Goal: Transaction & Acquisition: Purchase product/service

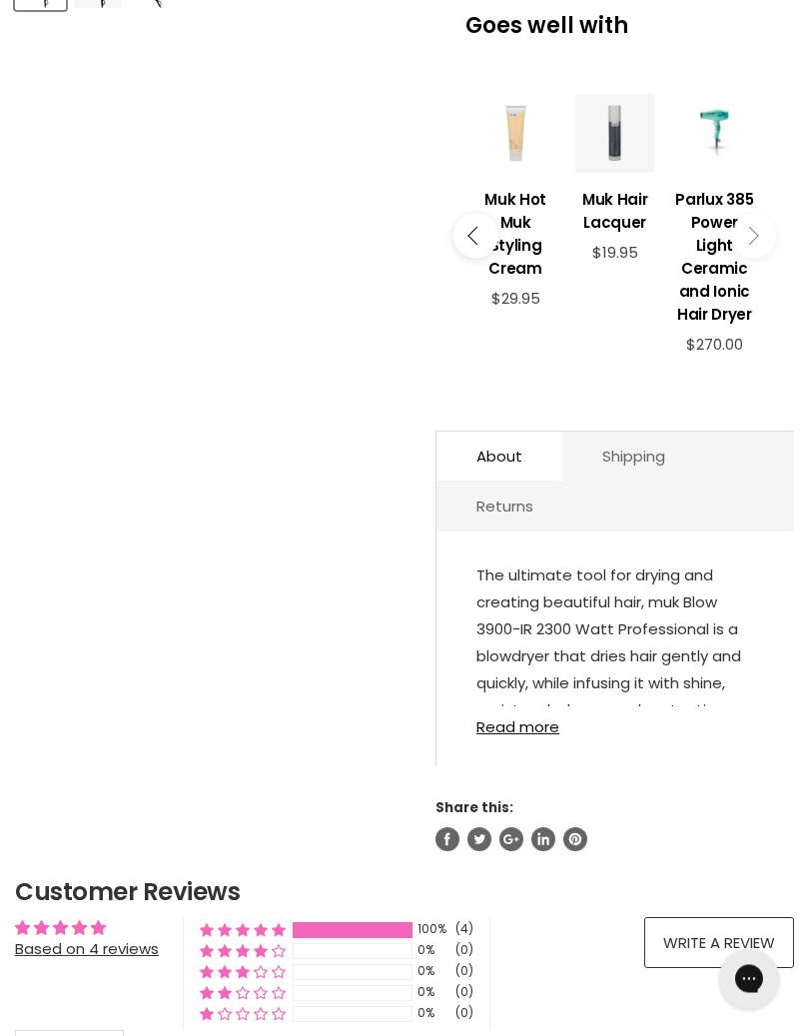
scroll to position [746, 0]
click at [523, 735] on link "Read more" at bounding box center [615, 720] width 278 height 29
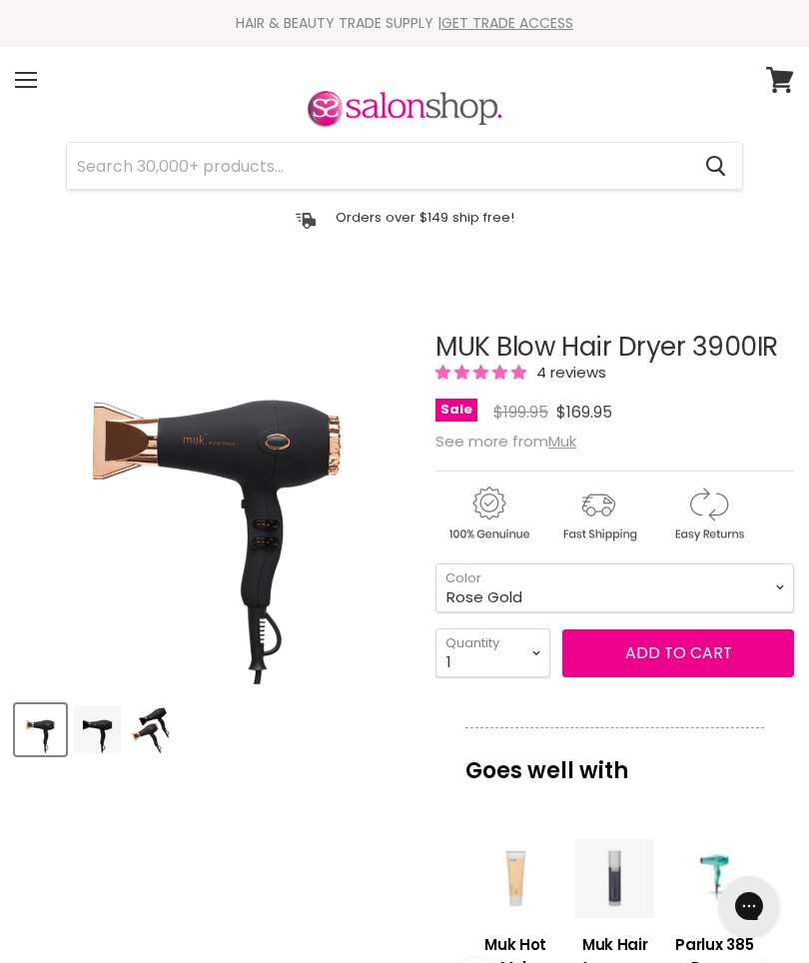
scroll to position [0, 0]
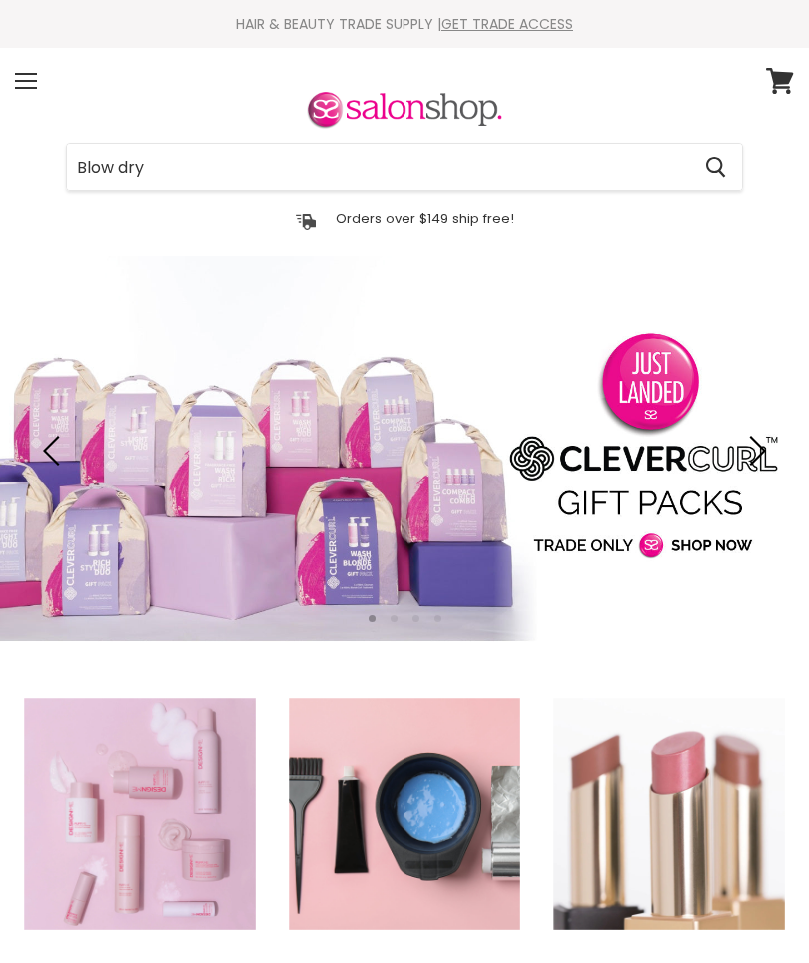
type input "Blow drye"
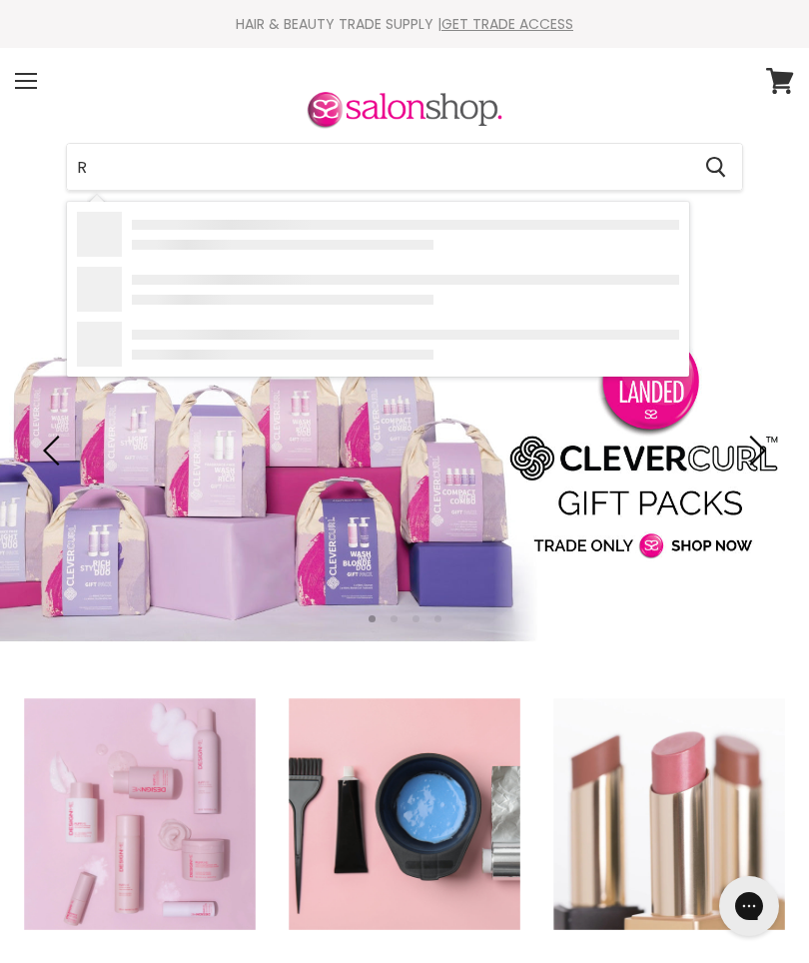
type input "R"
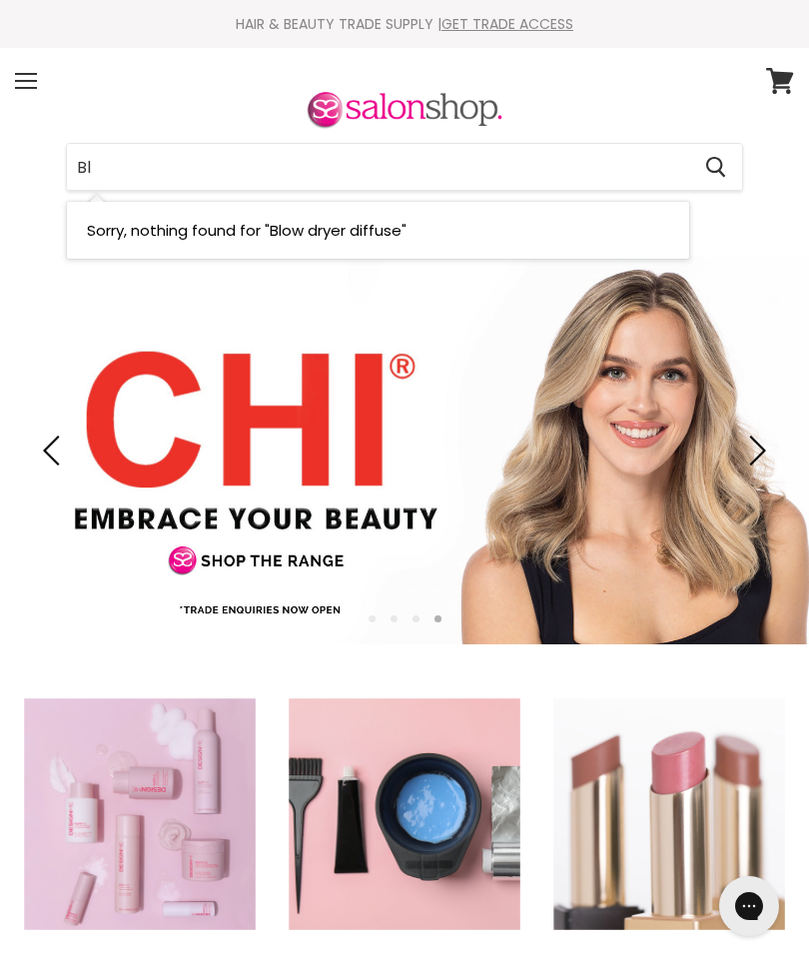
type input "B"
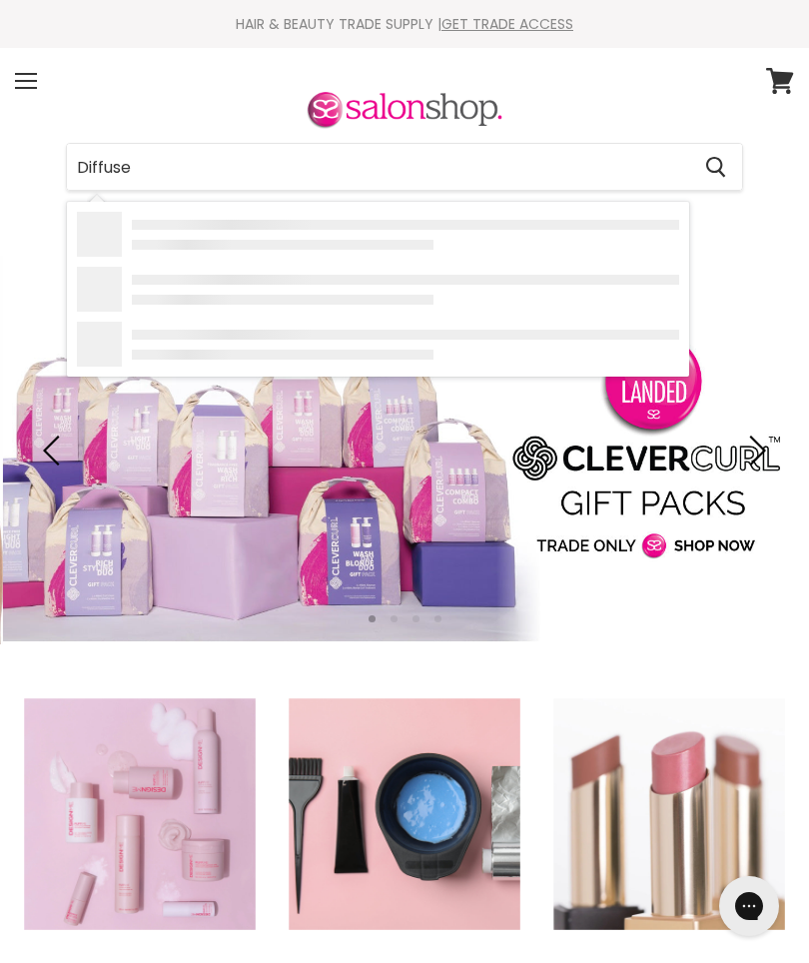
type input "Diffuser"
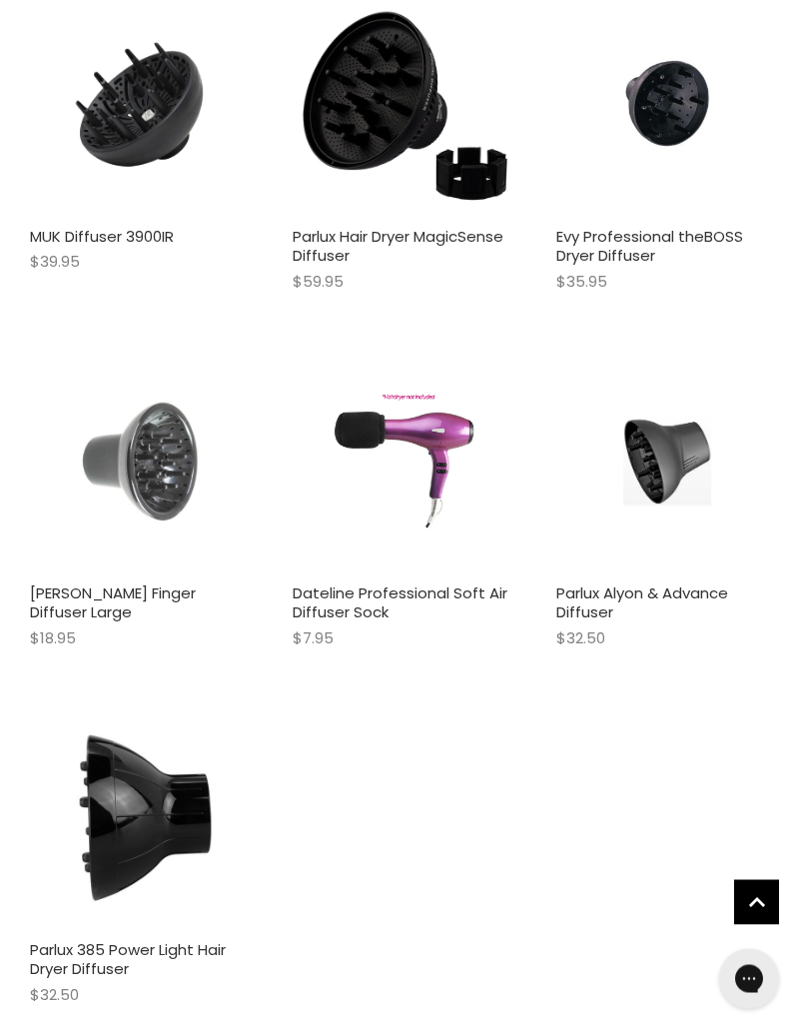
scroll to position [559, 0]
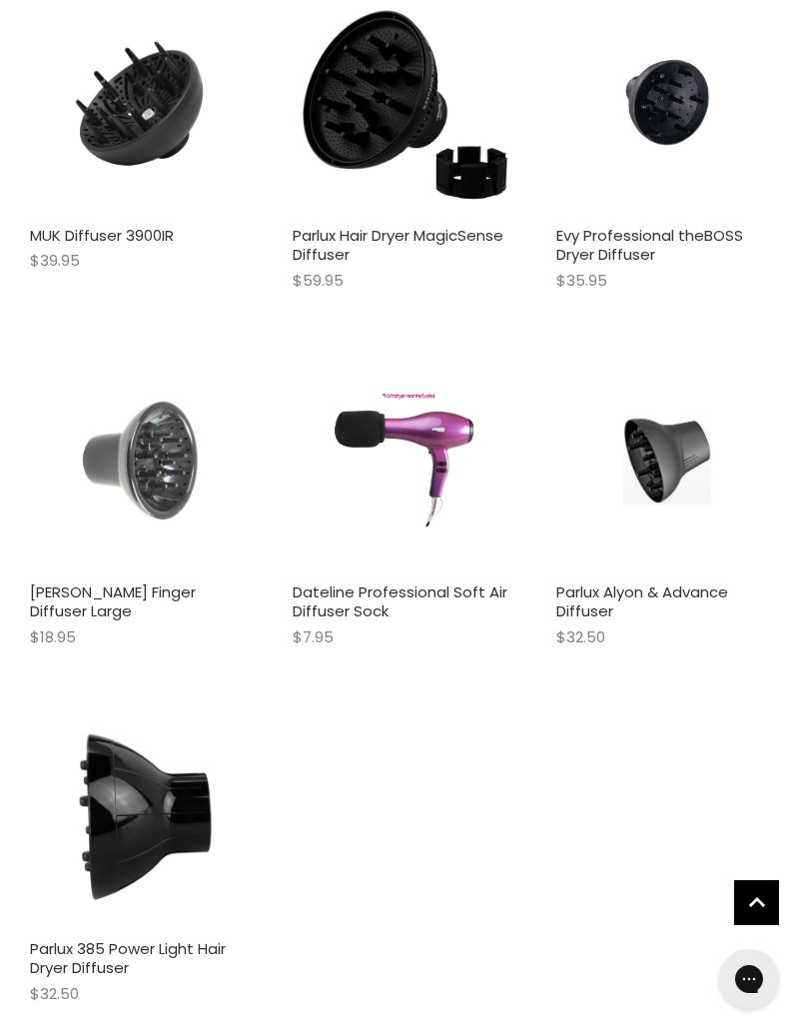
click at [145, 473] on img "Main content" at bounding box center [142, 460] width 148 height 223
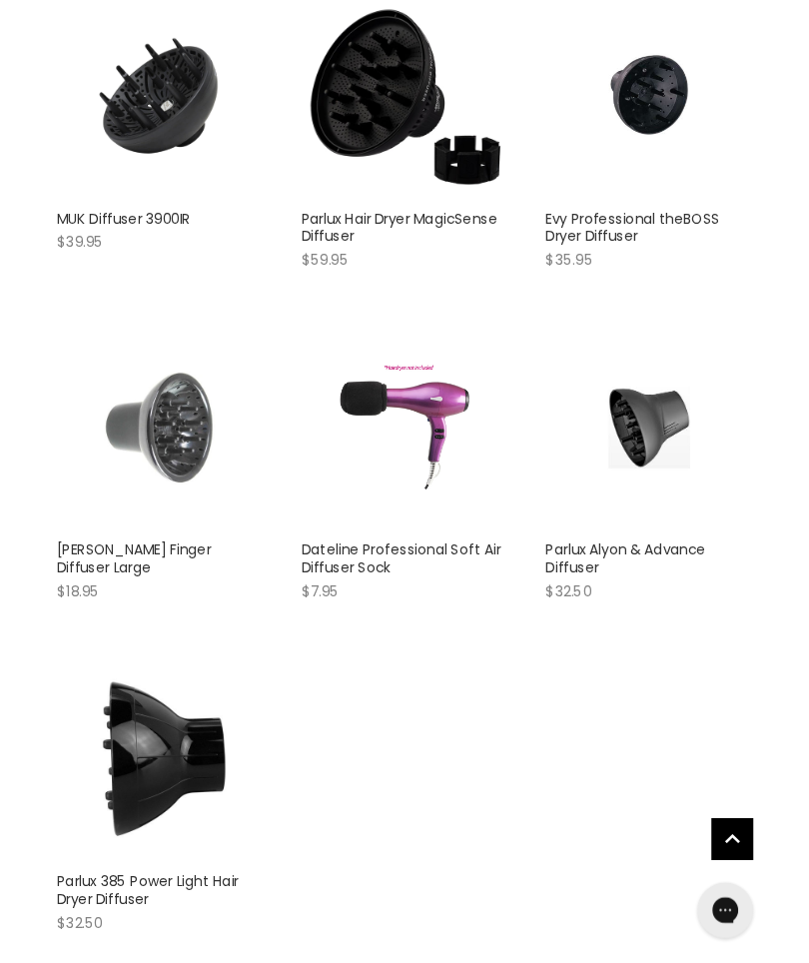
scroll to position [0, 0]
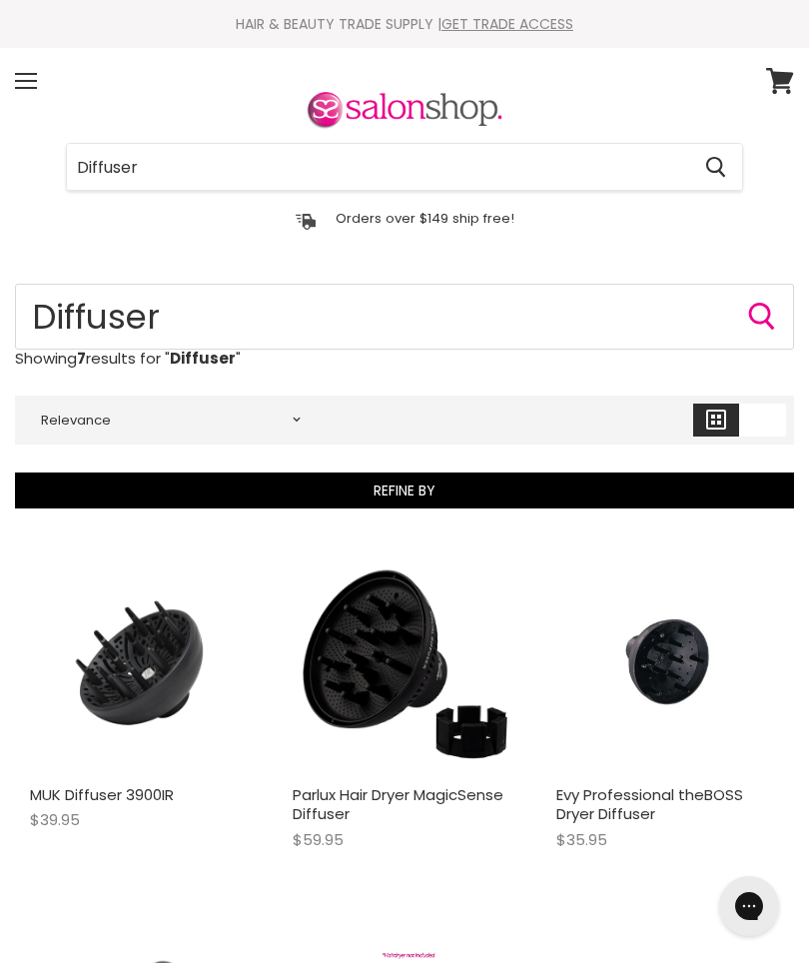
click at [400, 670] on img "Main content" at bounding box center [404, 662] width 223 height 223
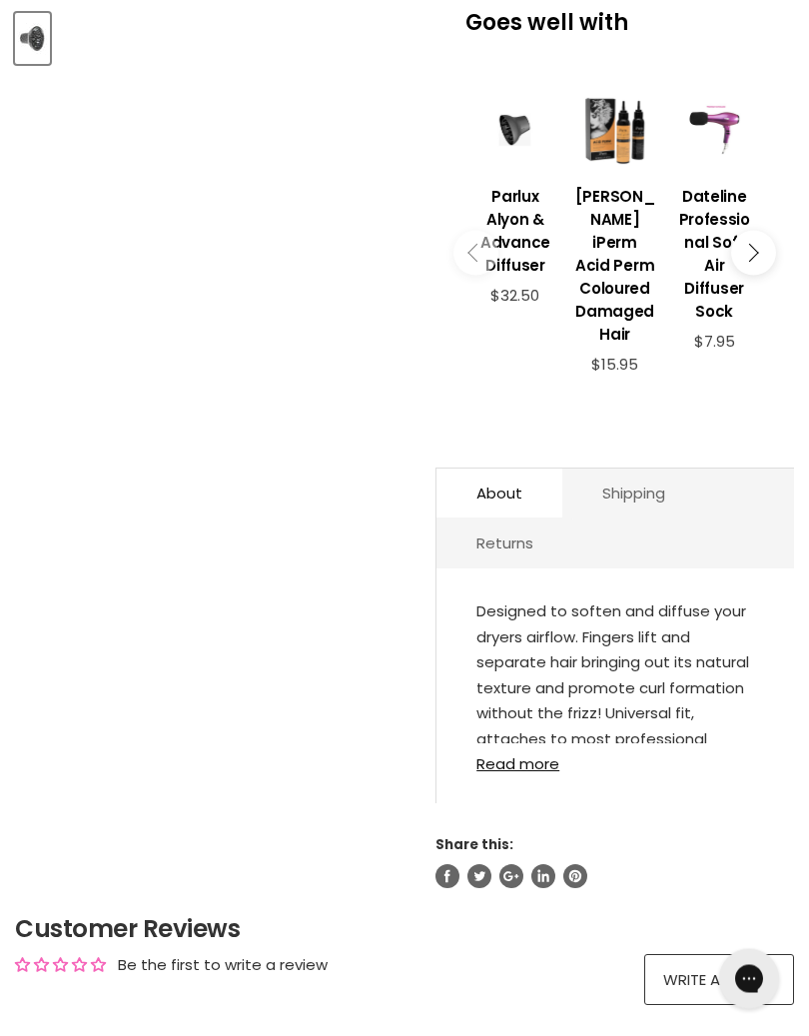
scroll to position [692, 0]
click at [523, 772] on link "Read more" at bounding box center [615, 757] width 278 height 29
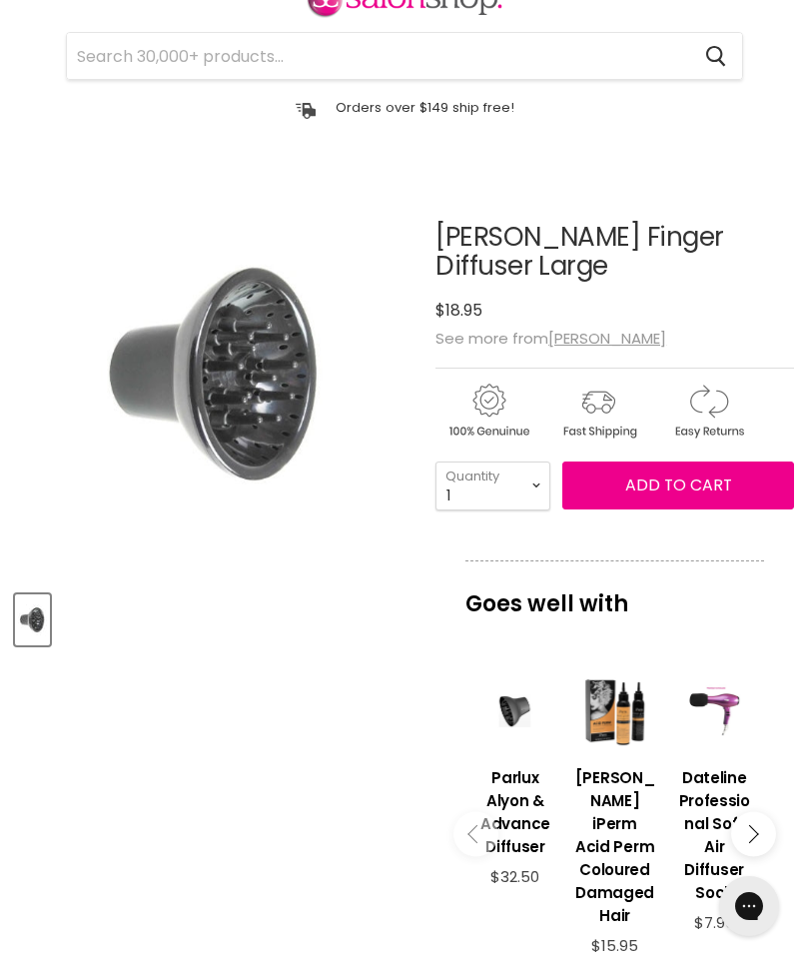
scroll to position [110, 0]
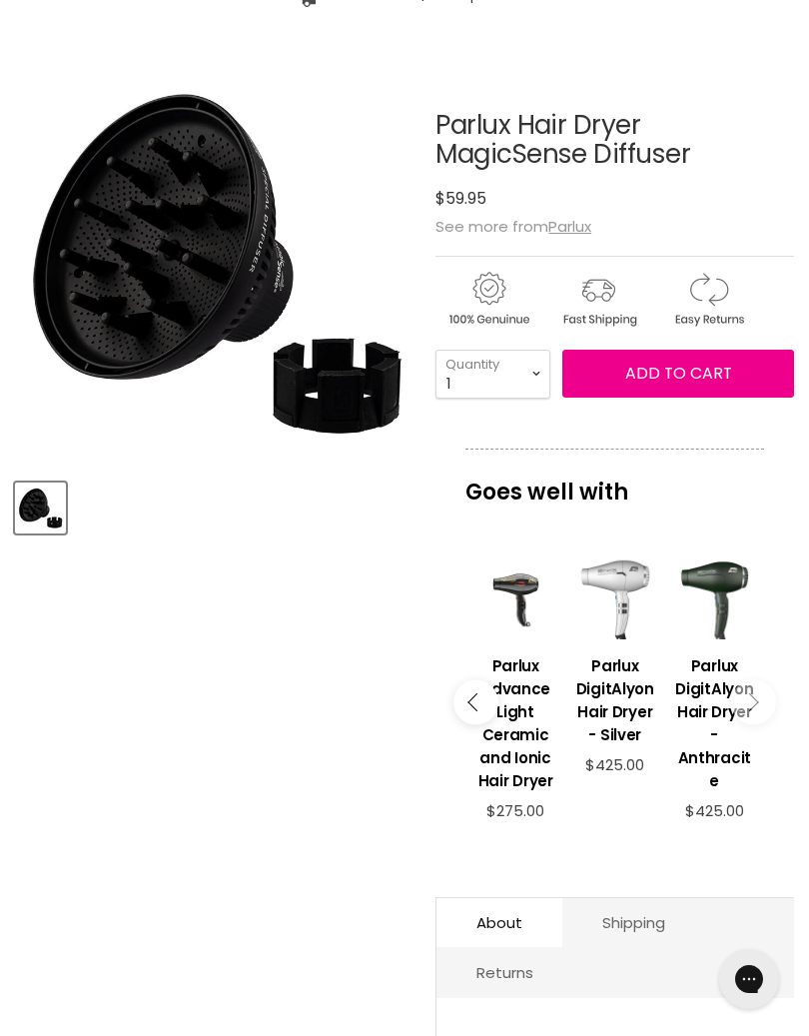
click at [529, 726] on h3 "Parlux Advance Light Ceramic and Ionic Hair Dryer" at bounding box center [515, 723] width 80 height 138
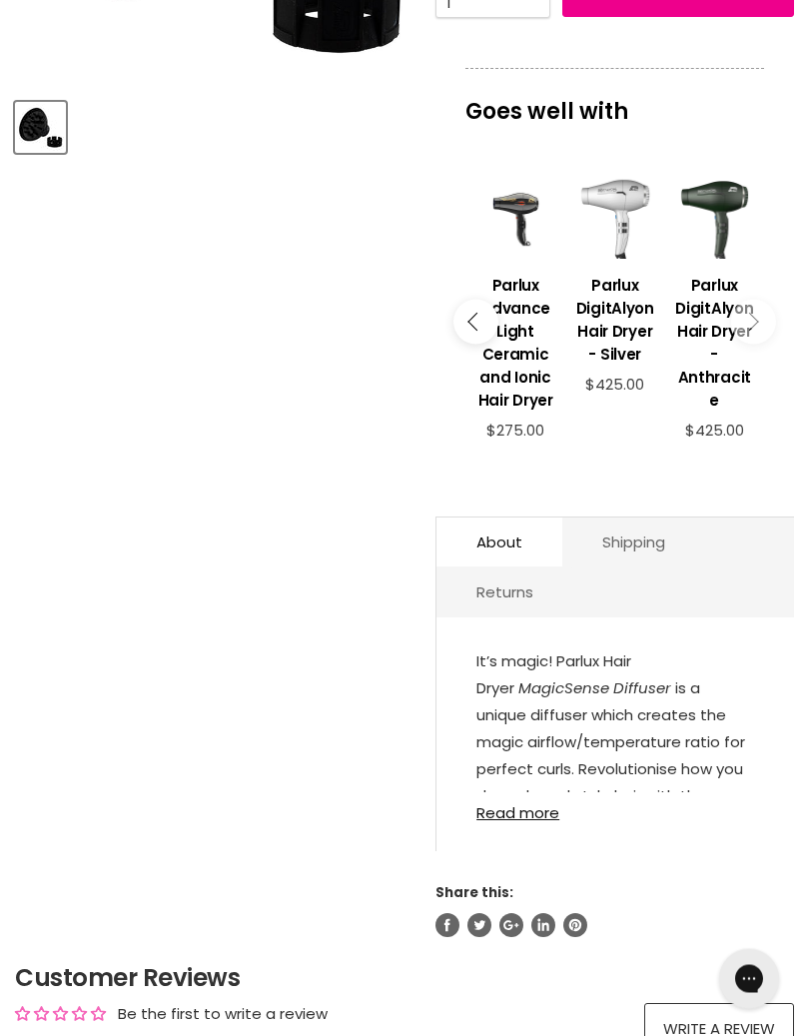
scroll to position [612, 0]
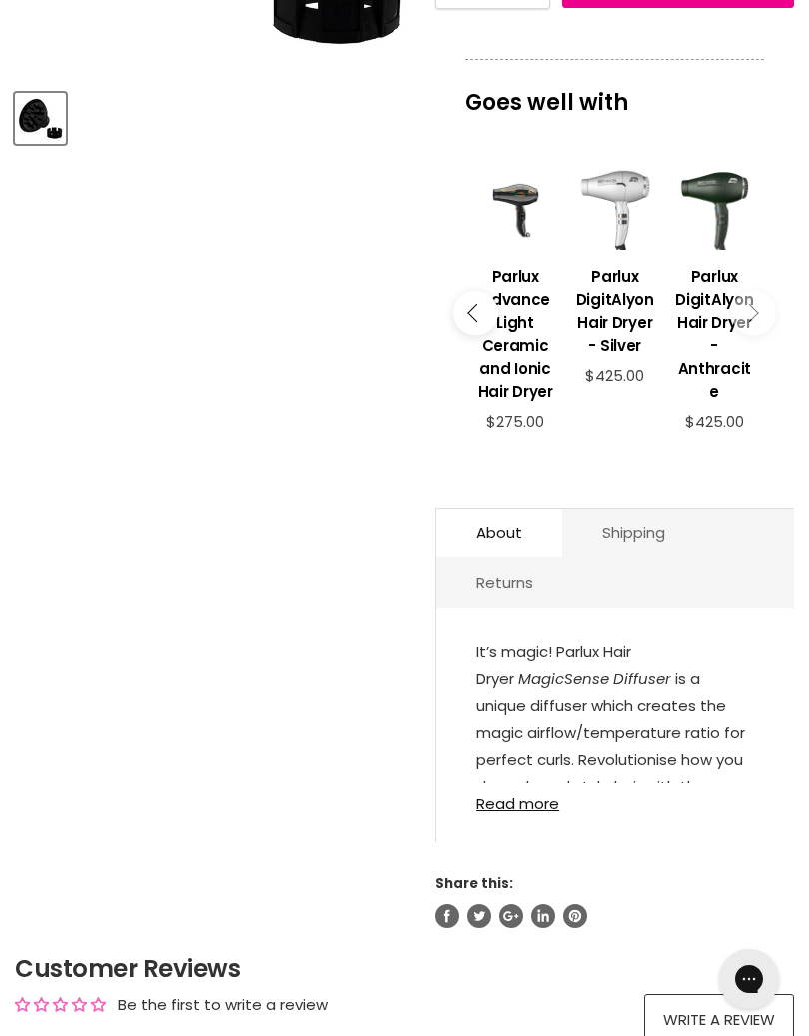
click at [522, 811] on link "Read more" at bounding box center [615, 797] width 278 height 29
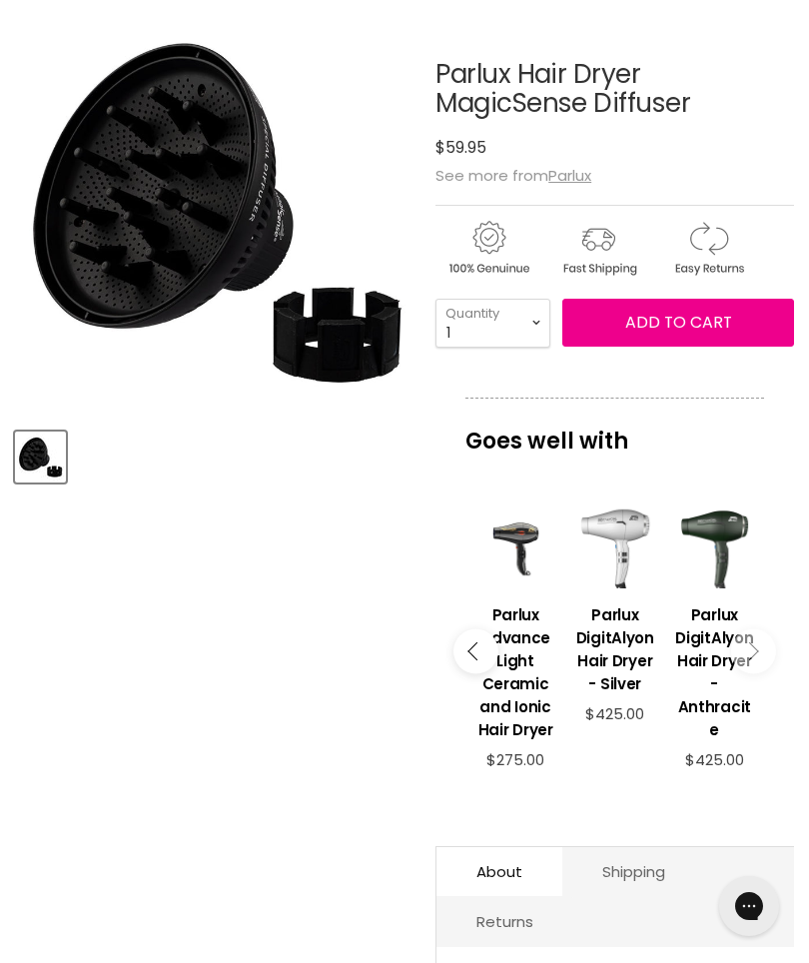
scroll to position [272, 0]
